Goal: Transaction & Acquisition: Obtain resource

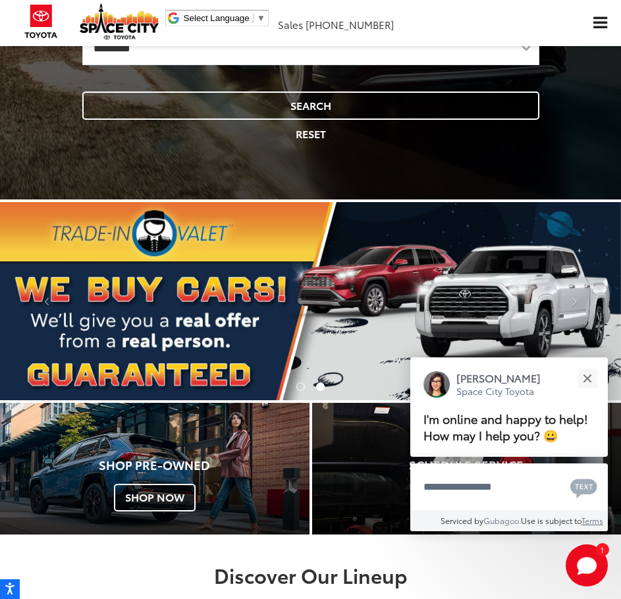
scroll to position [395, 0]
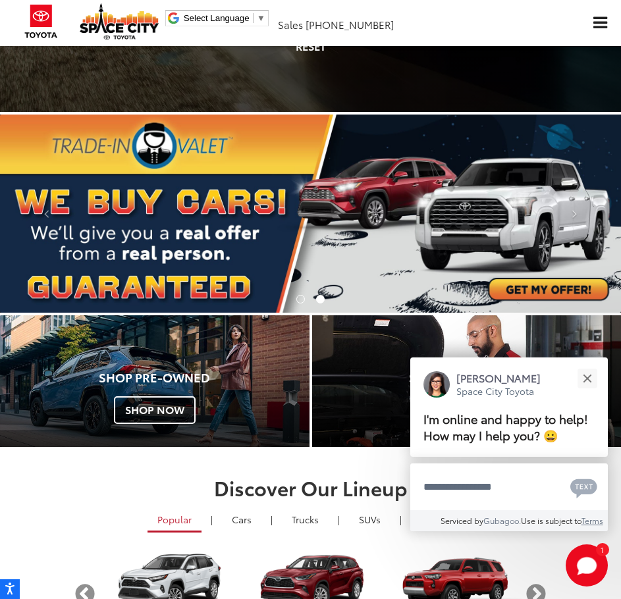
click at [481, 197] on img "carousel slide number 2 of 2" at bounding box center [310, 214] width 621 height 199
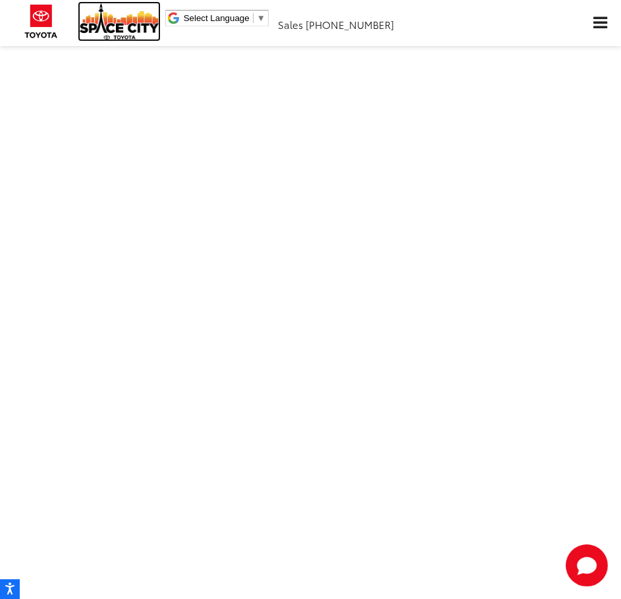
click at [98, 26] on img at bounding box center [119, 21] width 79 height 36
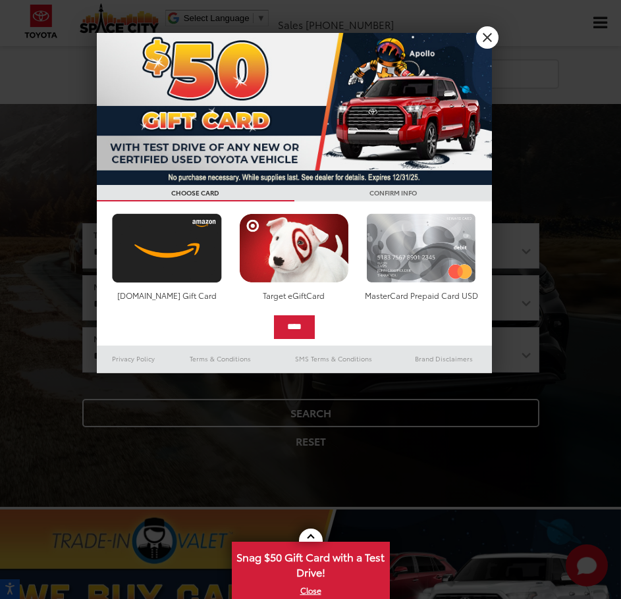
click at [423, 261] on img at bounding box center [421, 248] width 117 height 70
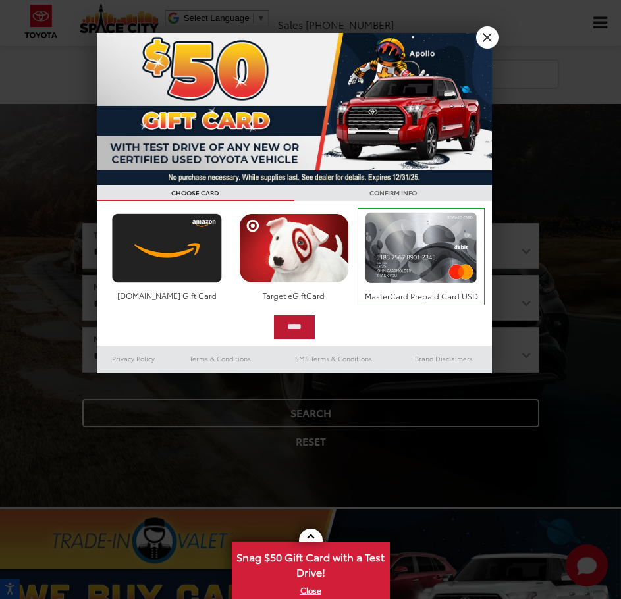
click at [303, 323] on input "****" at bounding box center [294, 327] width 41 height 24
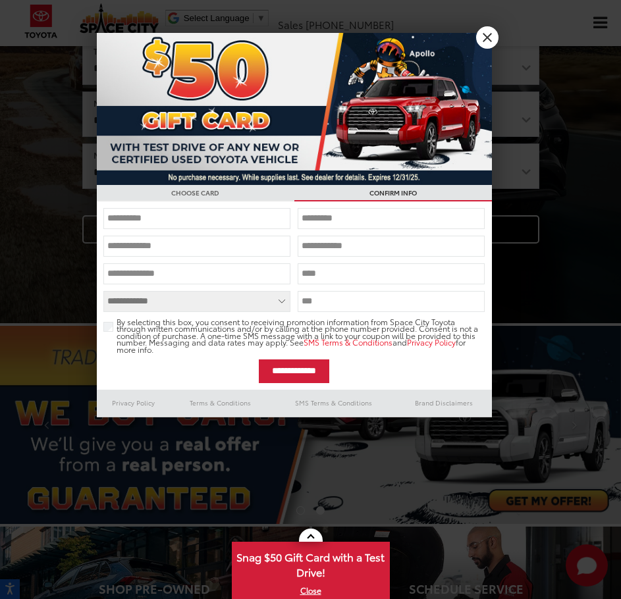
scroll to position [66, 0]
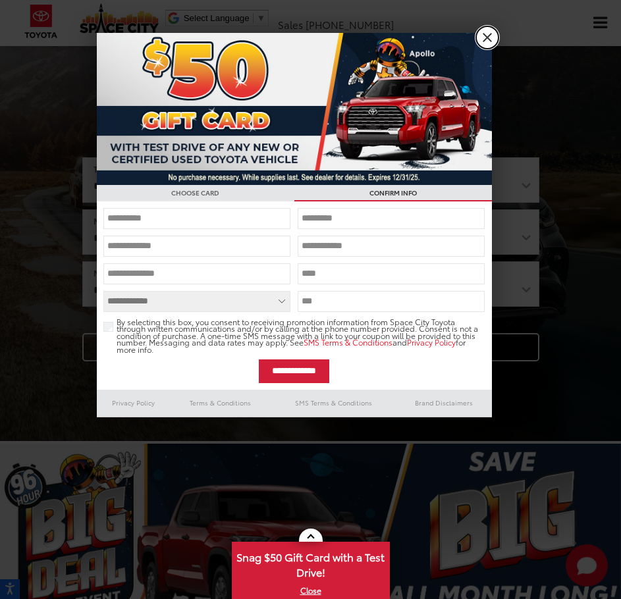
click at [481, 36] on link "X" at bounding box center [487, 37] width 22 height 22
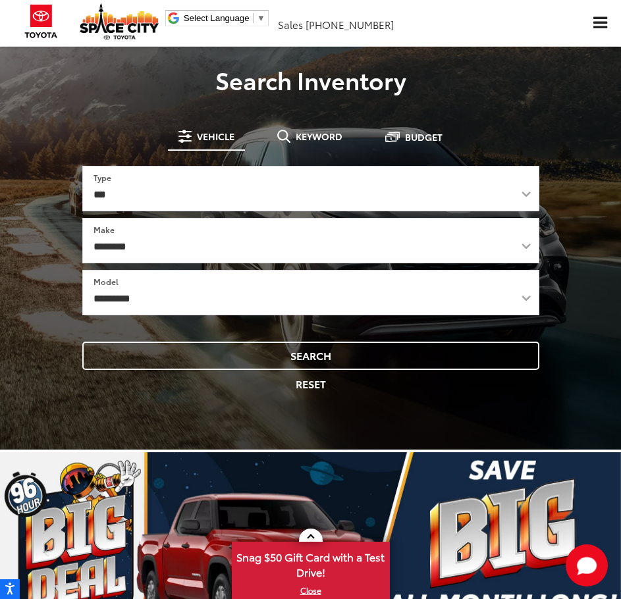
scroll to position [0, 0]
